Goal: Information Seeking & Learning: Learn about a topic

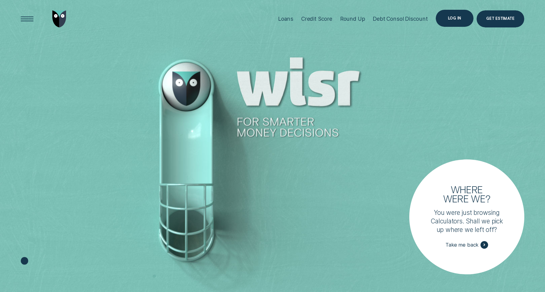
click at [463, 19] on div "Log in" at bounding box center [455, 18] width 38 height 17
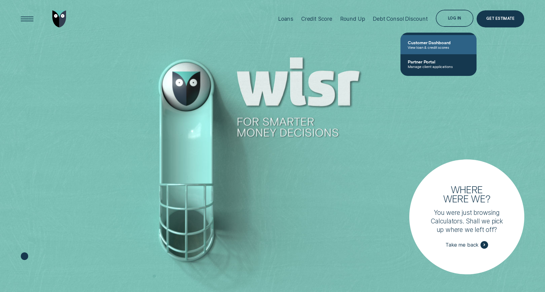
click at [441, 47] on span "View loan & credit scores" at bounding box center [439, 47] width 62 height 4
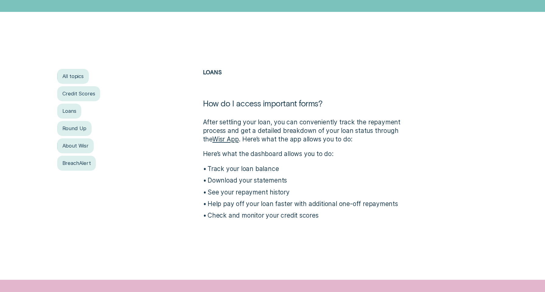
scroll to position [117, 0]
